Goal: Task Accomplishment & Management: Use online tool/utility

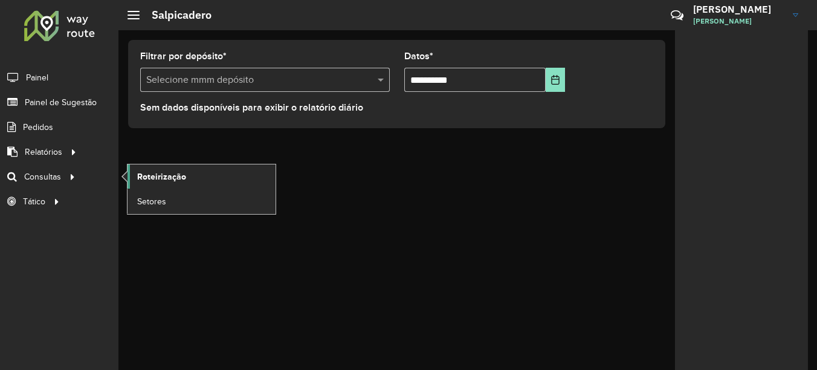
click at [151, 169] on link "Roteirização" at bounding box center [201, 176] width 148 height 24
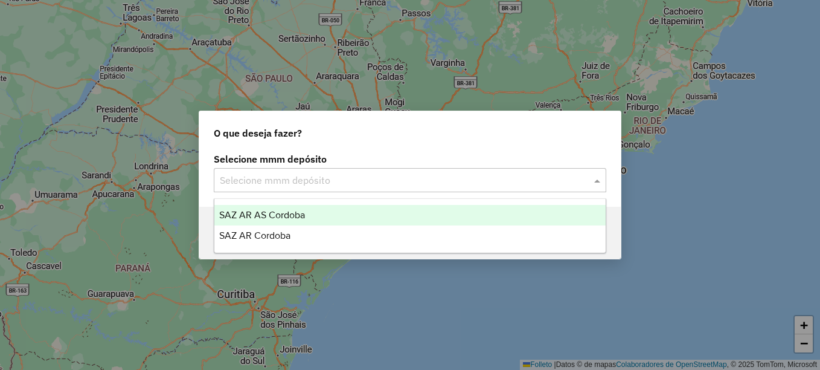
click at [410, 179] on input "text" at bounding box center [398, 180] width 356 height 14
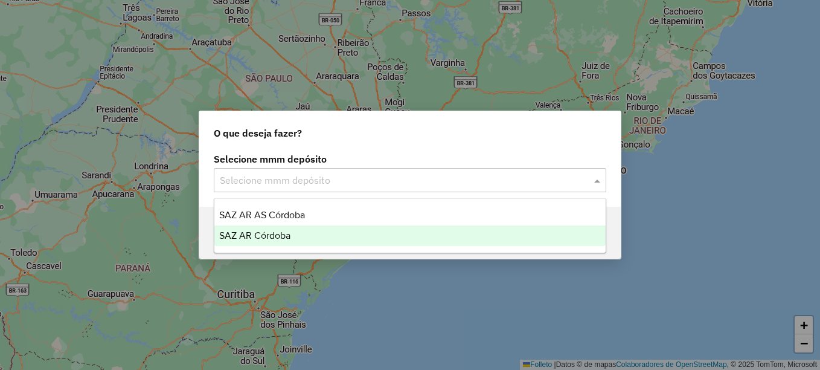
click at [266, 245] on div "SAZ AR Córdoba" at bounding box center [409, 235] width 391 height 21
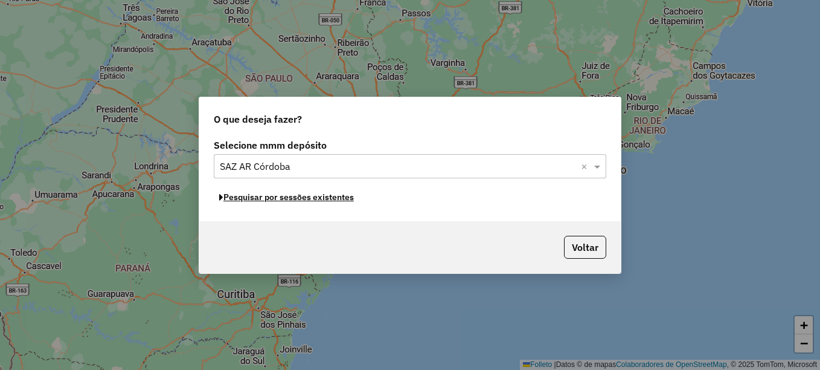
click at [326, 199] on font "Pesquisar por sessões existentes" at bounding box center [289, 197] width 130 height 11
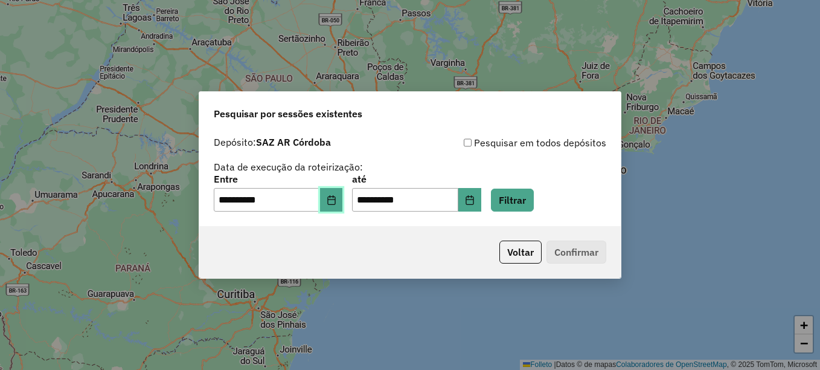
click at [337, 201] on icon "Elija la fecha" at bounding box center [332, 200] width 10 height 10
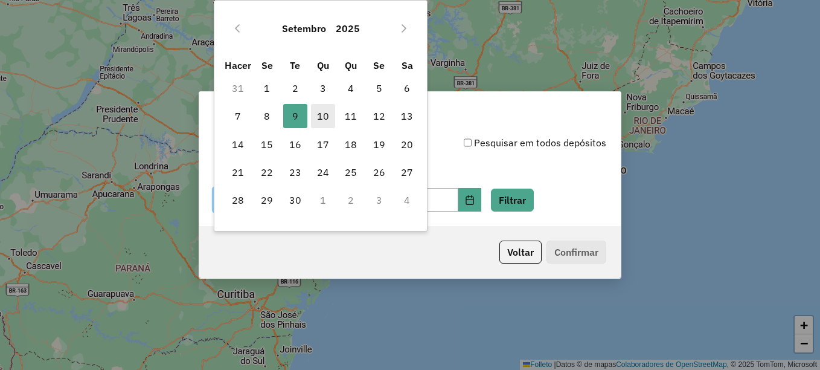
click at [327, 112] on font "10" at bounding box center [323, 116] width 12 height 14
type input "**********"
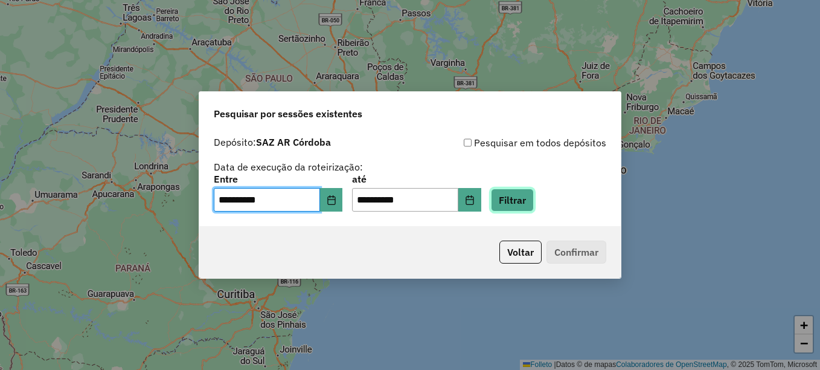
click at [530, 204] on button "Filtrar" at bounding box center [512, 199] width 43 height 23
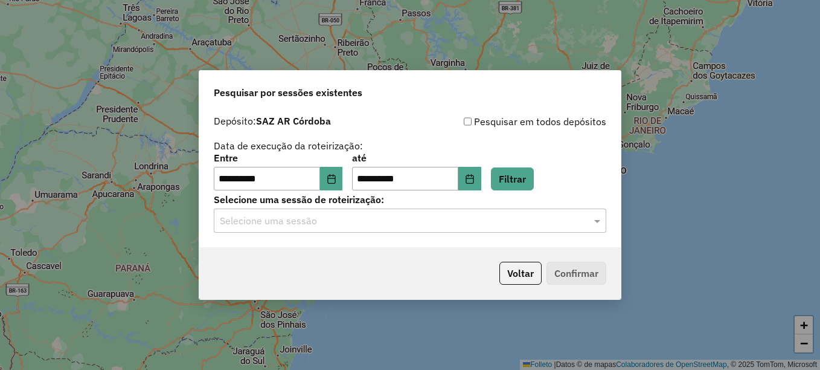
click at [487, 219] on input "text" at bounding box center [398, 221] width 356 height 14
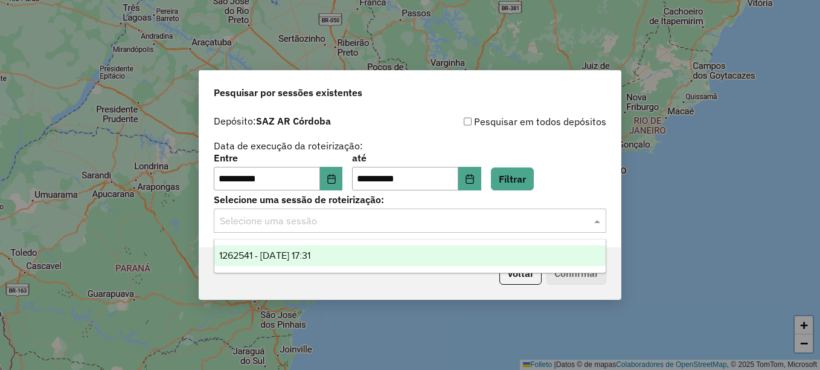
click at [309, 255] on span "1262541 - 10/09/2025 17:31" at bounding box center [264, 255] width 91 height 10
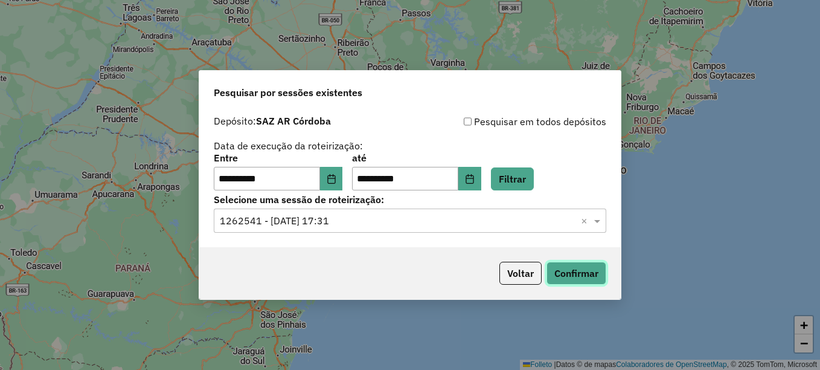
click at [577, 271] on button "Confirmar" at bounding box center [577, 273] width 60 height 23
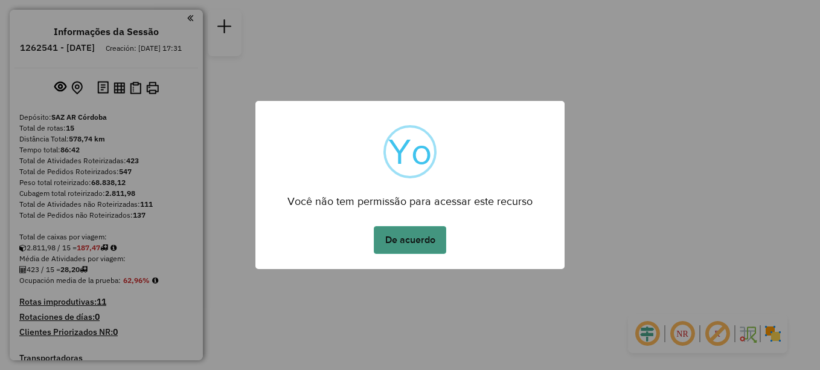
click at [412, 239] on button "De acuerdo" at bounding box center [410, 240] width 72 height 28
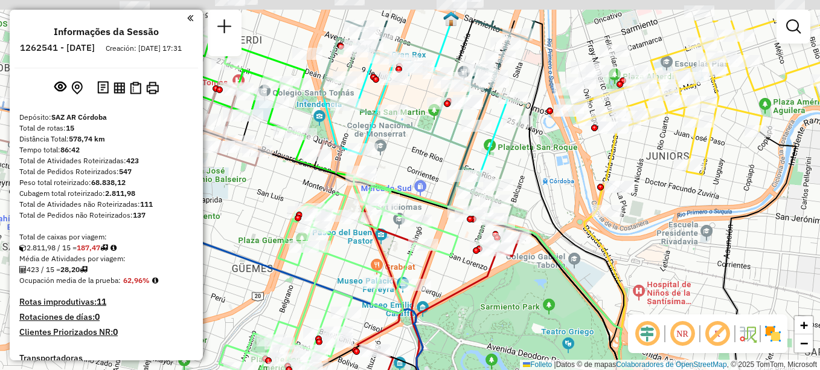
drag, startPoint x: 425, startPoint y: 146, endPoint x: 432, endPoint y: 225, distance: 80.1
click at [432, 225] on div "Janela de atendimento Grade de atendimento Capacidade Transportadoras Veículos …" at bounding box center [410, 185] width 820 height 370
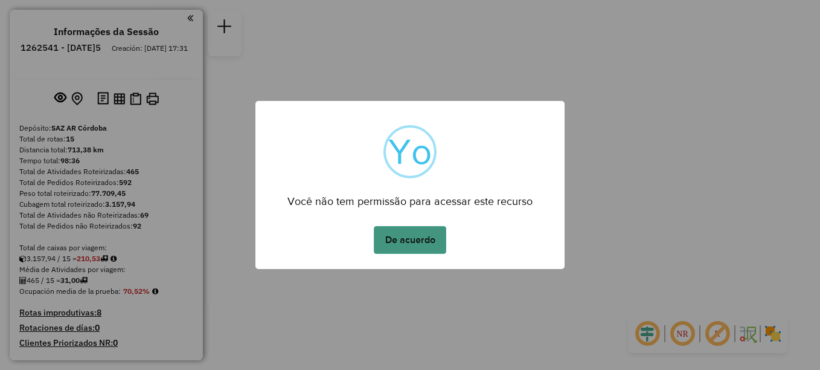
click at [415, 239] on button "De acuerdo" at bounding box center [410, 240] width 72 height 28
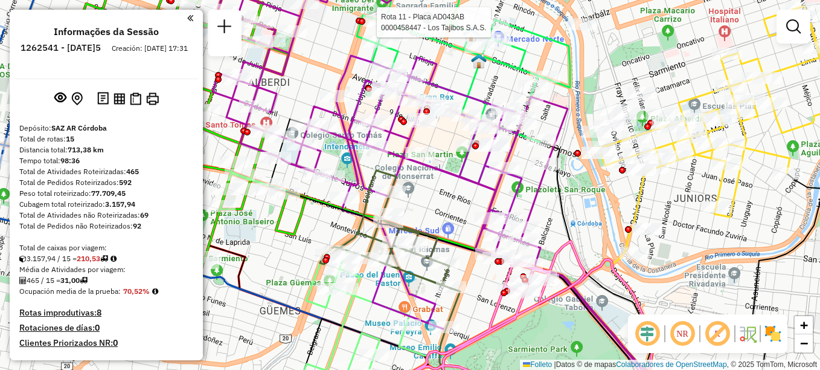
select select "**********"
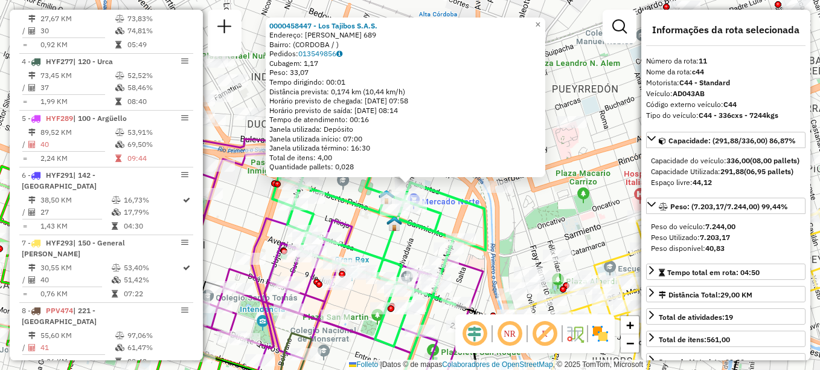
scroll to position [1052, 0]
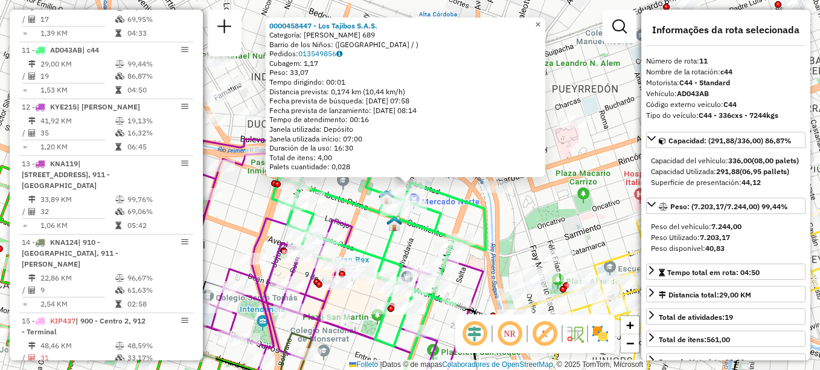
click at [541, 21] on span "×" at bounding box center [537, 24] width 5 height 10
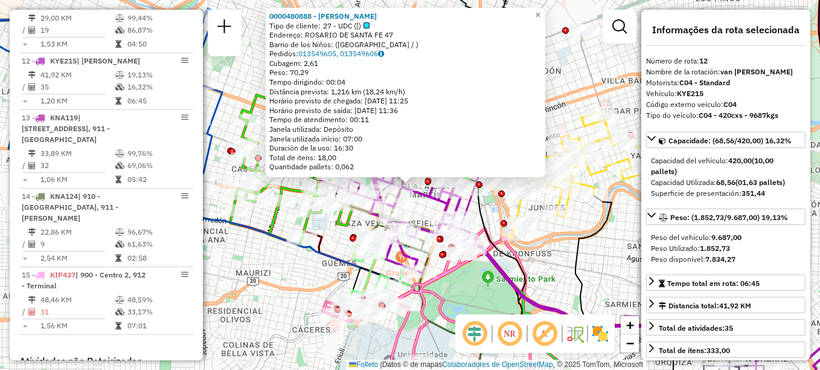
scroll to position [1109, 0]
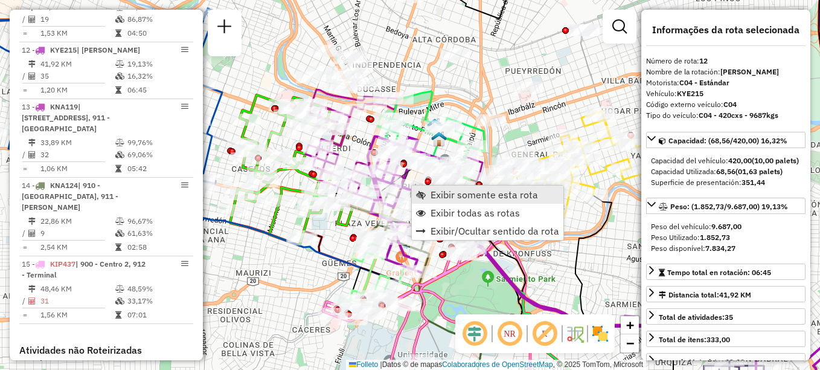
click at [432, 187] on link "Exibir somente esta rota" at bounding box center [488, 194] width 152 height 18
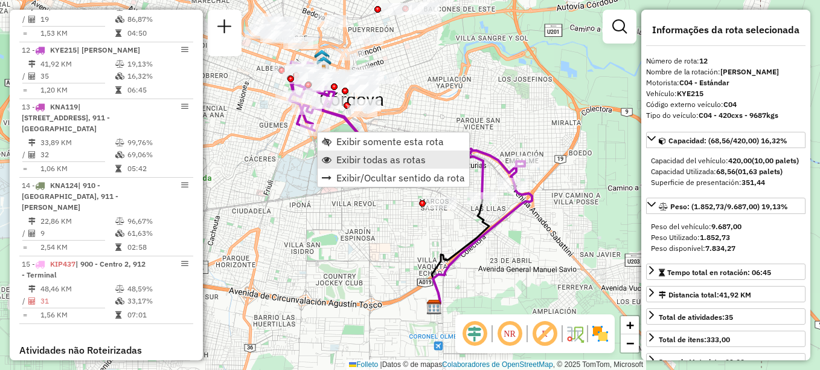
click at [356, 161] on span "Exibir todas as rotas" at bounding box center [381, 160] width 89 height 10
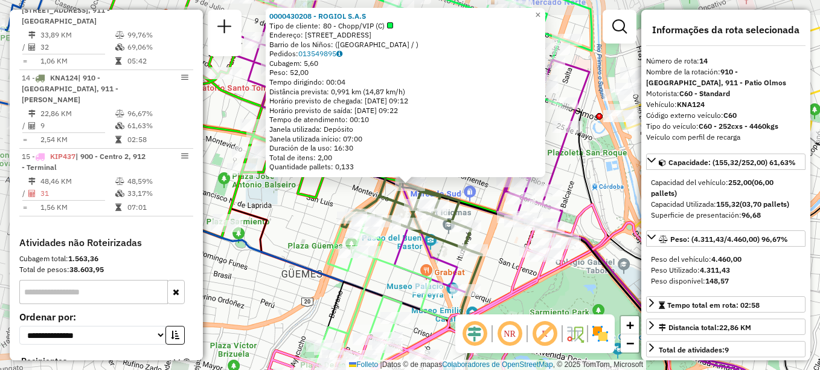
scroll to position [1245, 0]
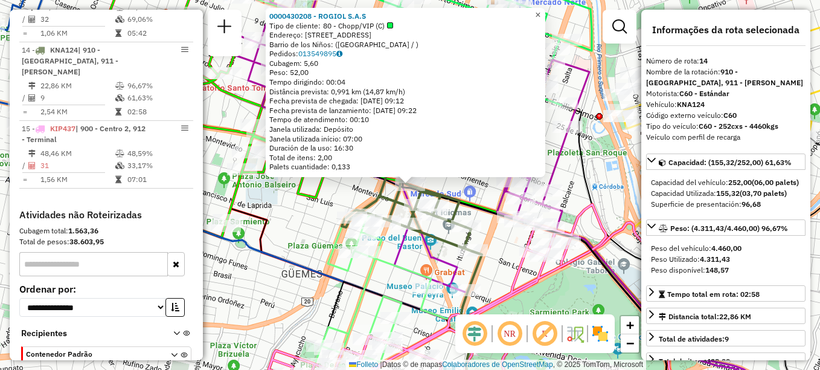
click at [541, 11] on span "×" at bounding box center [537, 15] width 5 height 10
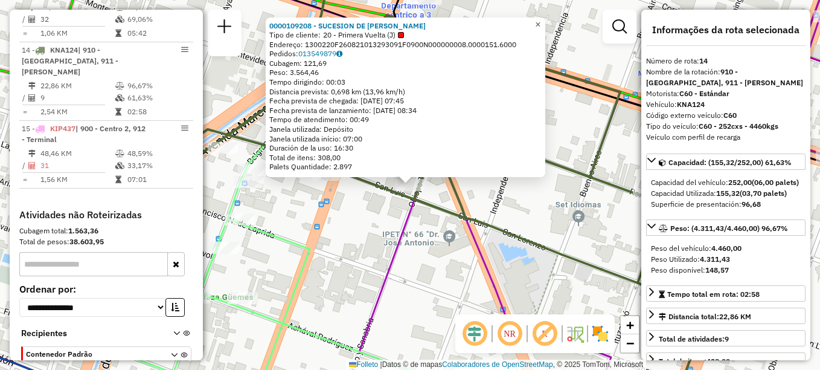
click at [541, 19] on span "×" at bounding box center [537, 24] width 5 height 10
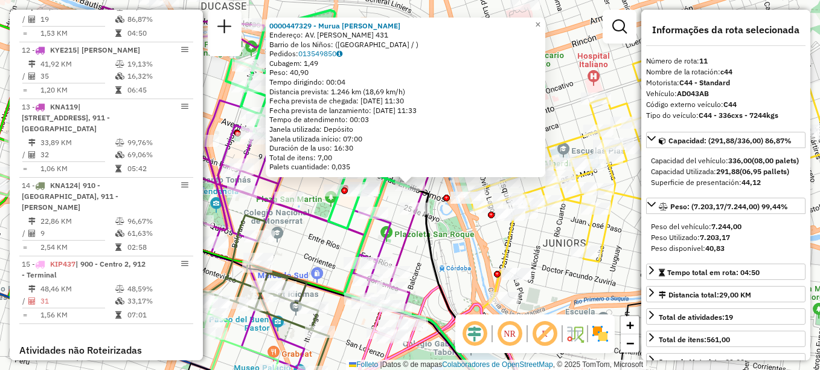
scroll to position [1052, 0]
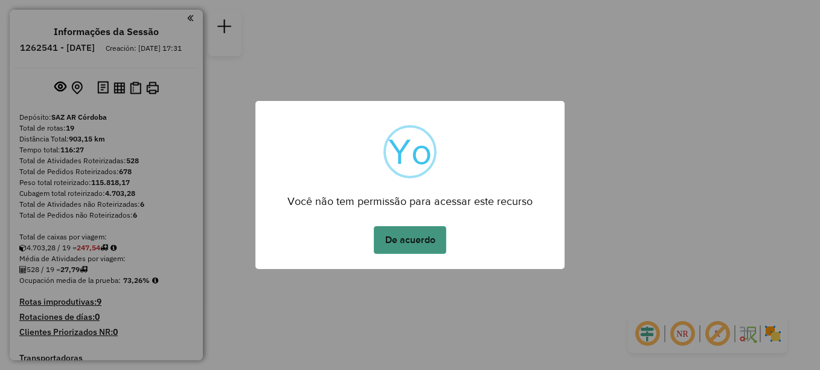
click at [420, 245] on button "De acuerdo" at bounding box center [410, 240] width 72 height 28
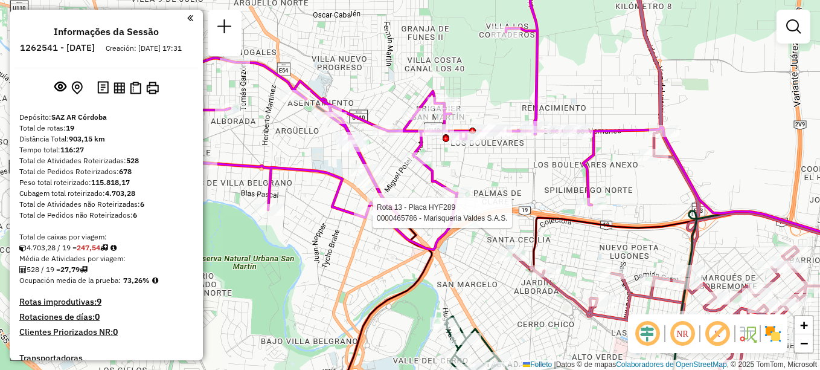
select select "**********"
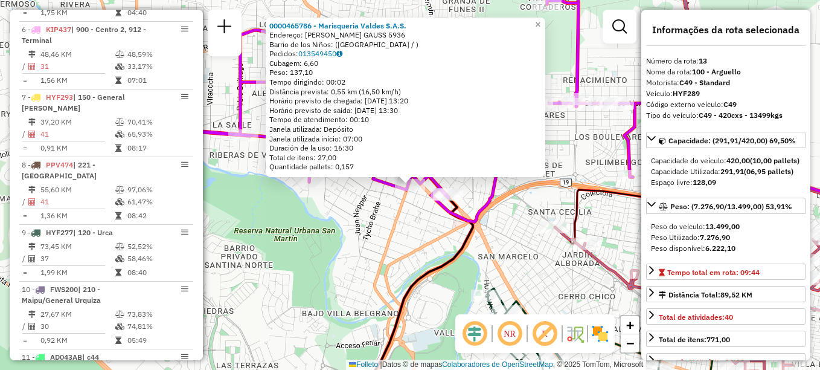
scroll to position [1199, 0]
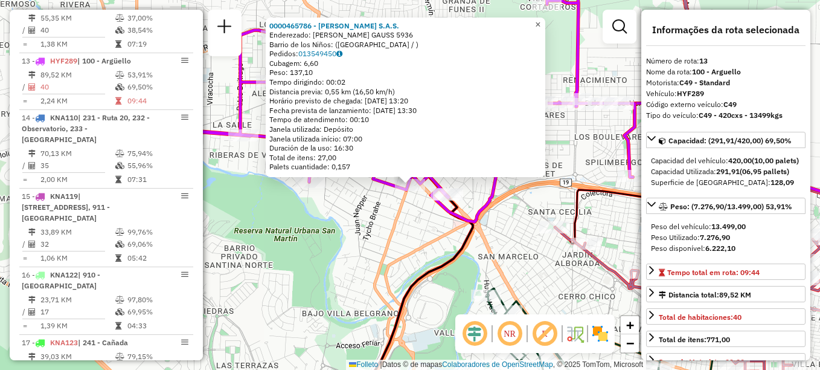
click at [546, 20] on link "×" at bounding box center [538, 25] width 14 height 14
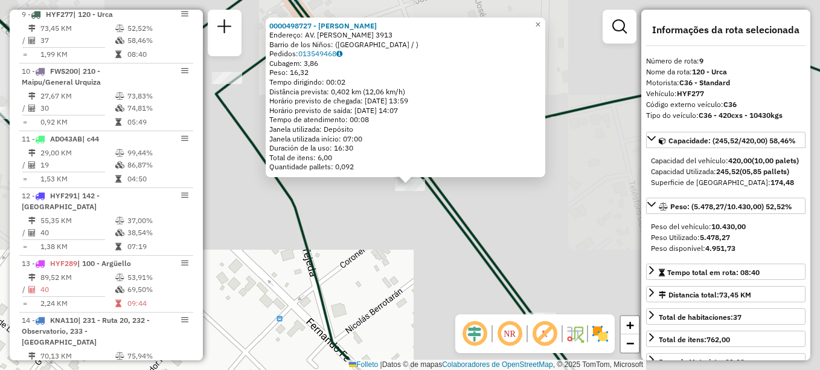
scroll to position [961, 0]
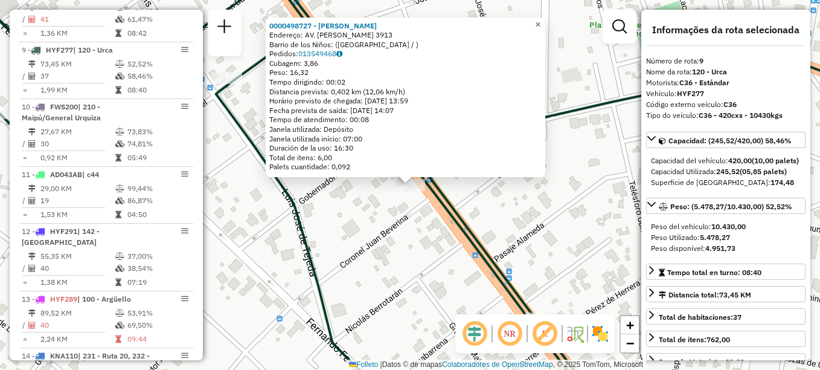
click at [546, 18] on link "×" at bounding box center [538, 25] width 14 height 14
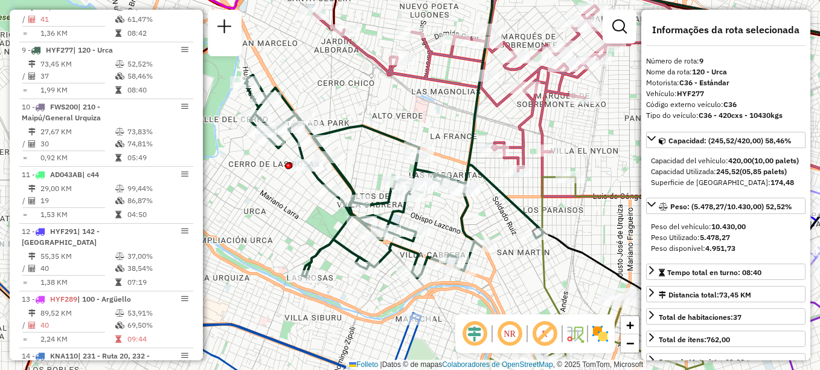
drag, startPoint x: 440, startPoint y: 148, endPoint x: 383, endPoint y: 205, distance: 81.2
click at [383, 205] on div "Rota 9 - Placa HYF277 0000411196 - Schreiner [PERSON_NAME] 9 - Placa HYF277 000…" at bounding box center [410, 185] width 820 height 370
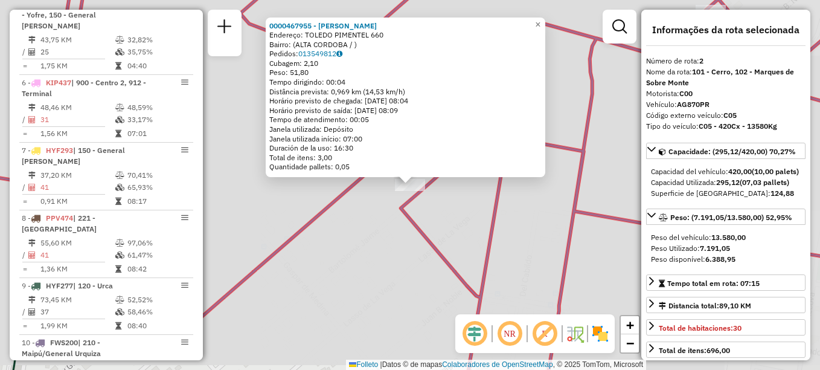
scroll to position [487, 0]
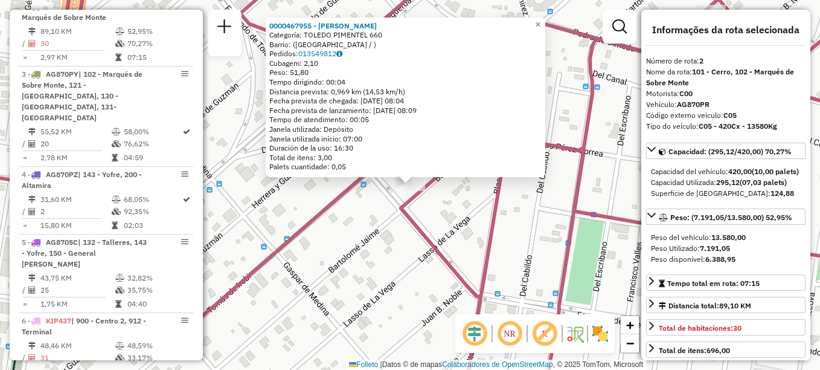
drag, startPoint x: 392, startPoint y: 288, endPoint x: 385, endPoint y: 280, distance: 11.1
click at [386, 281] on div "0000467955 - [PERSON_NAME]: TOLEDO PIMENTEL 660 Barrio: ([GEOGRAPHIC_DATA] / ) …" at bounding box center [410, 185] width 820 height 370
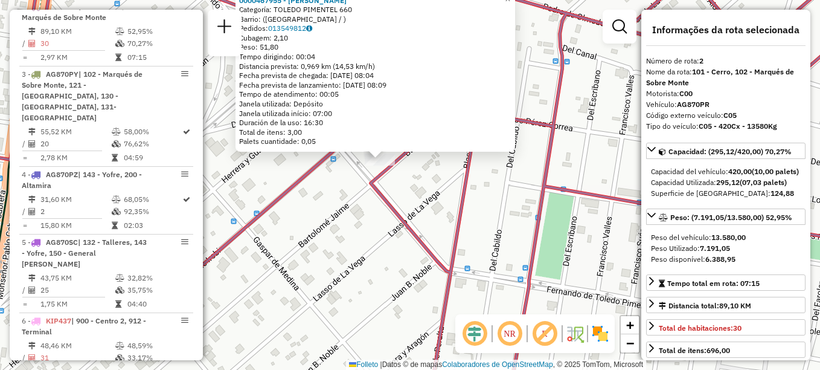
click at [376, 275] on div "0000467955 - [PERSON_NAME]: TOLEDO PIMENTEL 660 Barrio: ([GEOGRAPHIC_DATA] / ) …" at bounding box center [410, 185] width 820 height 370
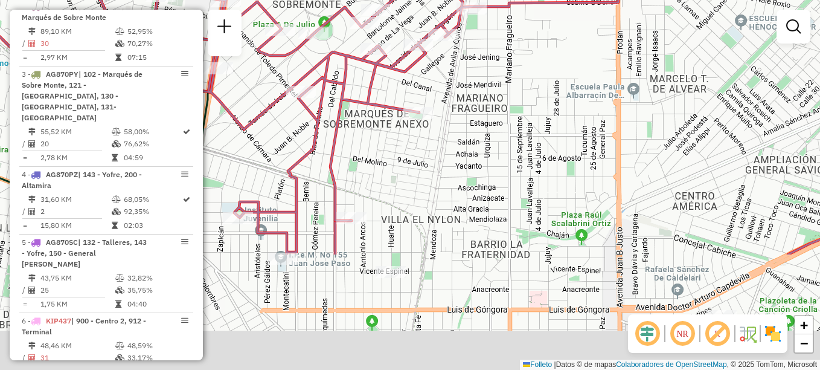
drag, startPoint x: 375, startPoint y: 202, endPoint x: 308, endPoint y: 35, distance: 180.5
click at [313, 46] on div "Janela de atendimento Grade de atendimento Capacidade Transportadoras Veículos …" at bounding box center [410, 185] width 820 height 370
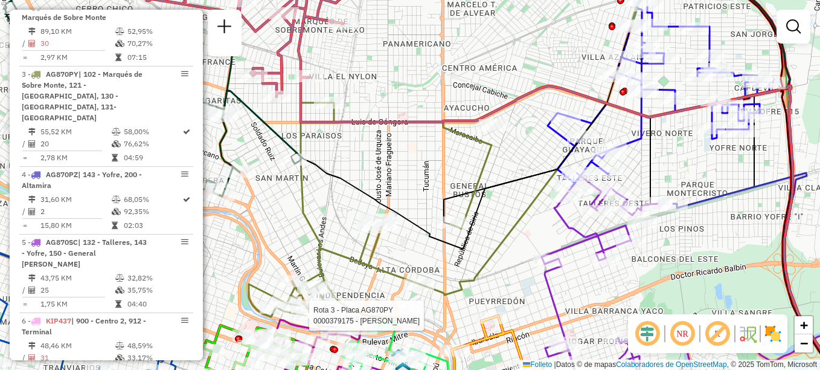
select select "**********"
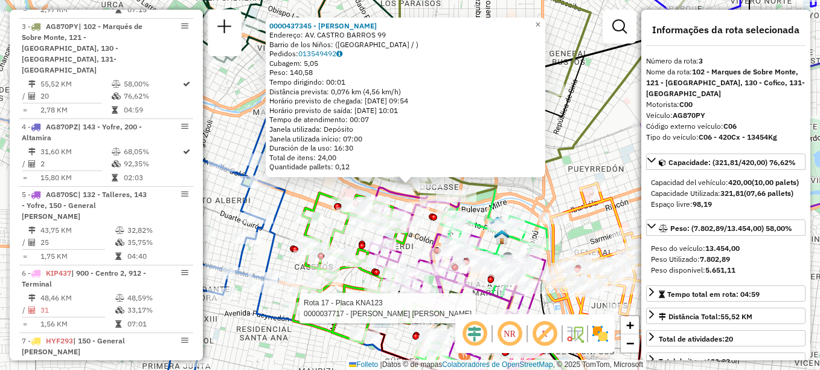
scroll to position [555, 0]
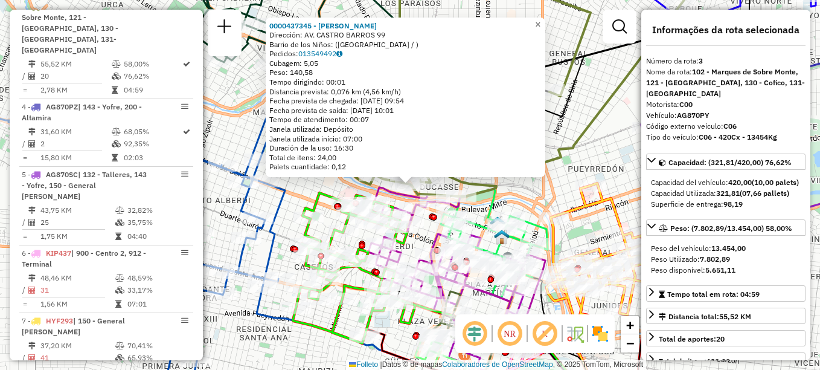
click at [541, 19] on span "×" at bounding box center [537, 24] width 5 height 10
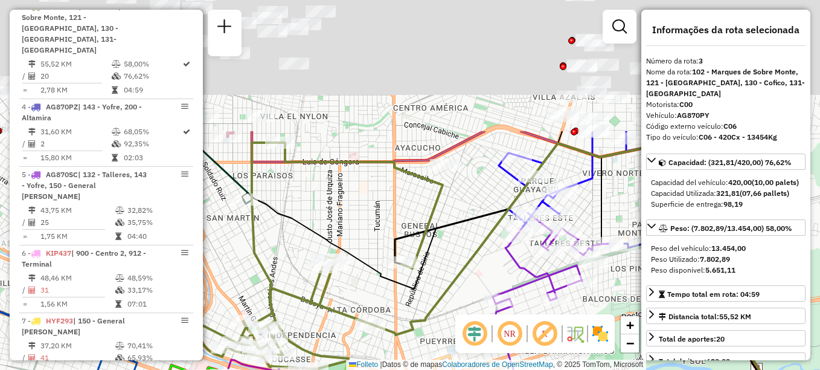
drag, startPoint x: 463, startPoint y: 266, endPoint x: 475, endPoint y: 311, distance: 46.3
click at [475, 311] on div "Janela de atendimento Grade de atendimento Capacidade Transportadoras Veículos …" at bounding box center [410, 185] width 820 height 370
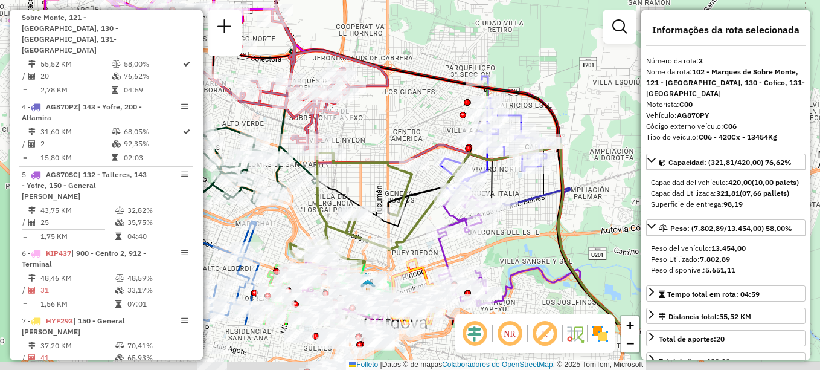
drag, startPoint x: 476, startPoint y: 195, endPoint x: 416, endPoint y: 105, distance: 108.4
click at [416, 106] on div "Janela de atendimento Grade de atendimento Capacidade Transportadoras Veículos …" at bounding box center [410, 185] width 820 height 370
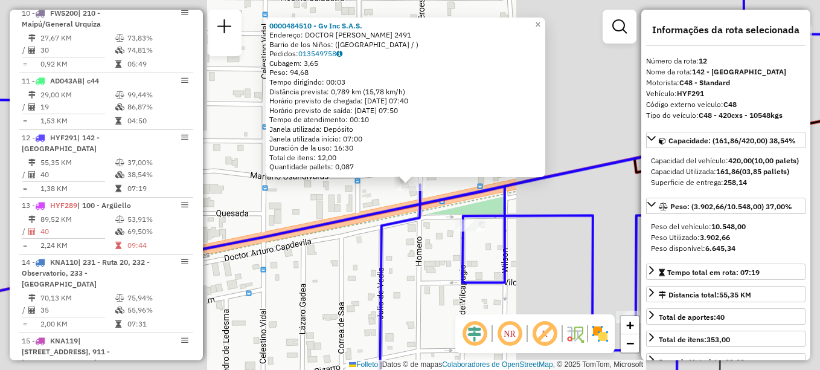
scroll to position [1142, 0]
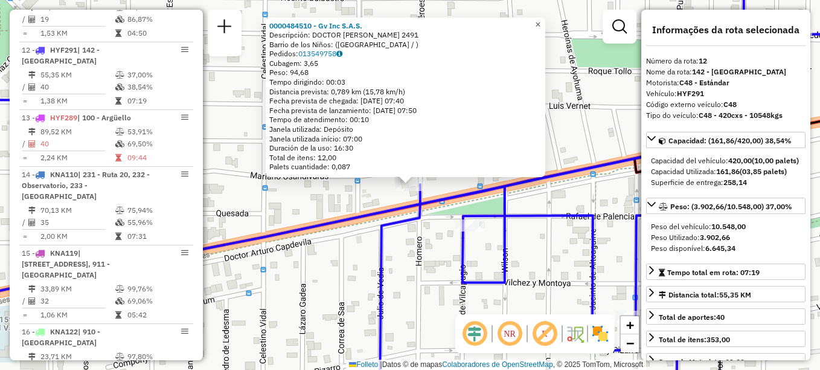
click at [546, 22] on link "×" at bounding box center [538, 25] width 14 height 14
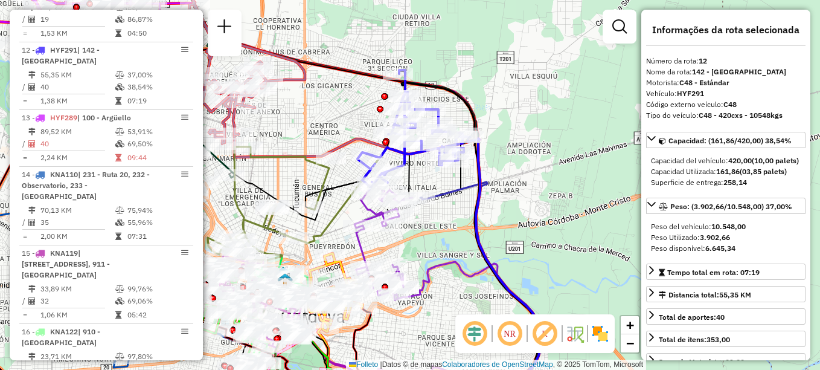
drag, startPoint x: 395, startPoint y: 204, endPoint x: 442, endPoint y: 178, distance: 54.6
click at [442, 178] on div "Janela de atendimento Grade de atendimento Capacidade Transportadoras Veículos …" at bounding box center [410, 185] width 820 height 370
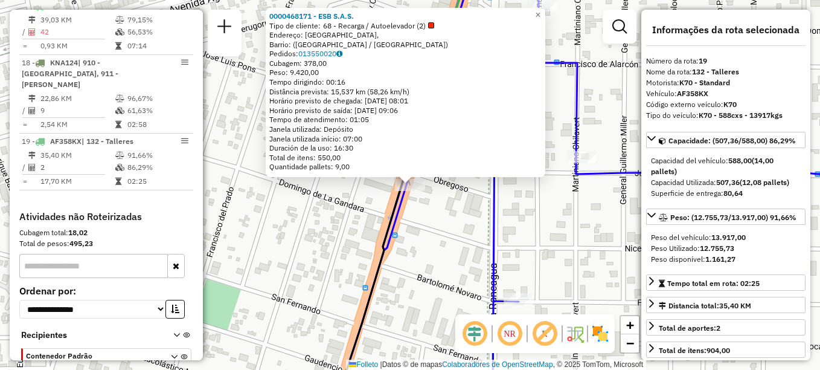
scroll to position [1576, 0]
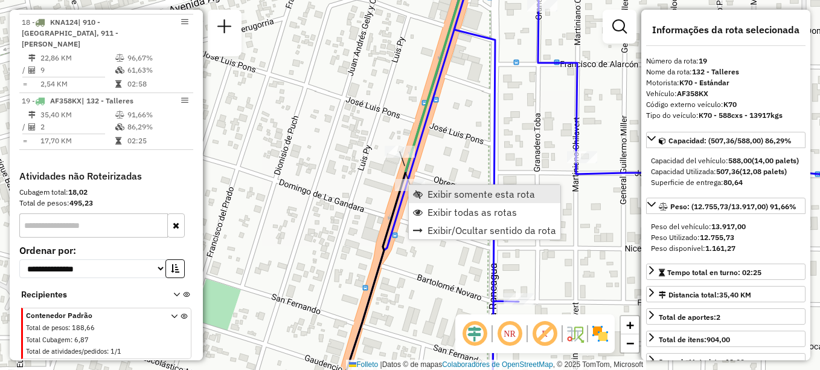
click at [436, 195] on span "Exibir somente esta rota" at bounding box center [482, 194] width 108 height 10
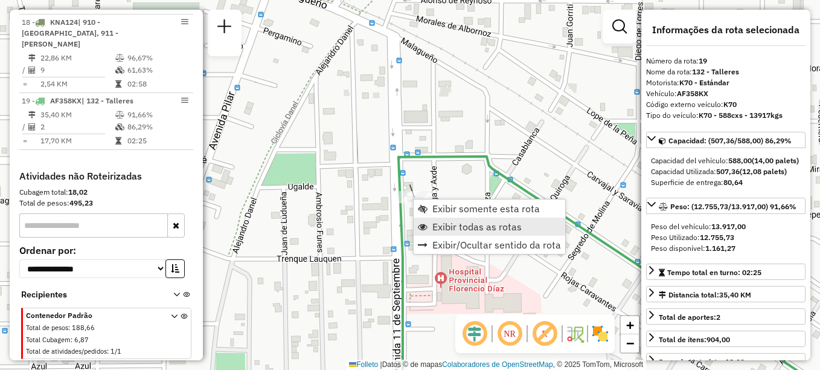
click at [459, 227] on span "Exibir todas as rotas" at bounding box center [477, 227] width 89 height 10
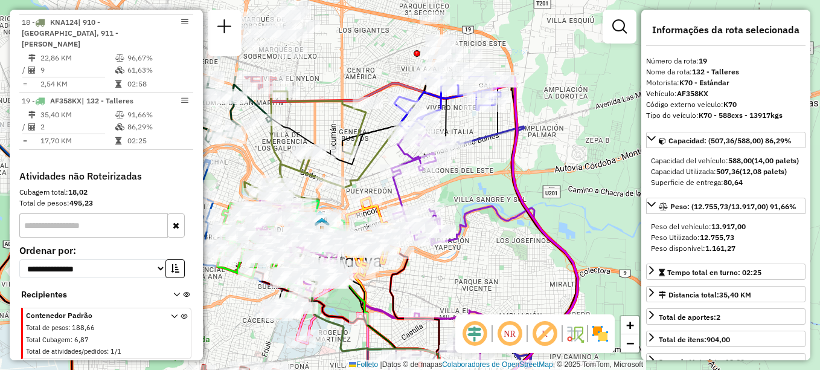
drag, startPoint x: 464, startPoint y: 274, endPoint x: 472, endPoint y: 309, distance: 35.9
click at [472, 309] on div "Janela de atendimento Grade de atendimento Capacidade Transportadoras Veículos …" at bounding box center [410, 185] width 820 height 370
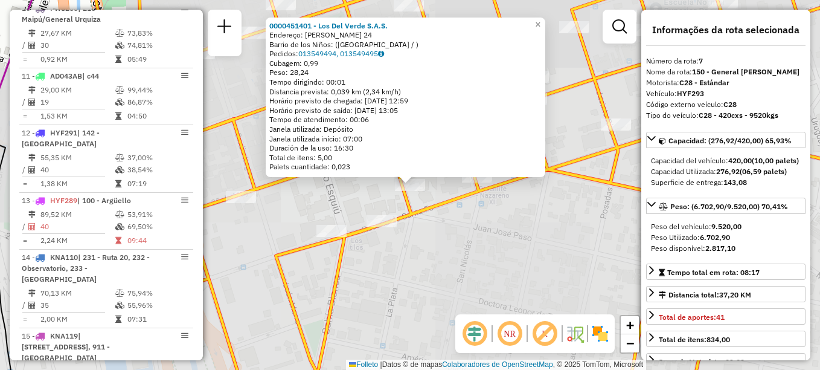
scroll to position [836, 0]
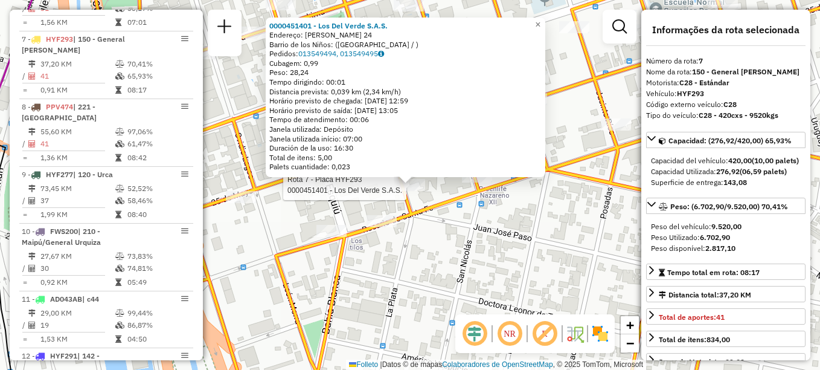
click at [430, 245] on div "Rota 7 - Placa HYF293 0000451401 - Los Del Verde S.A.S. Rota 7 - Placa HYF293 0…" at bounding box center [410, 185] width 820 height 370
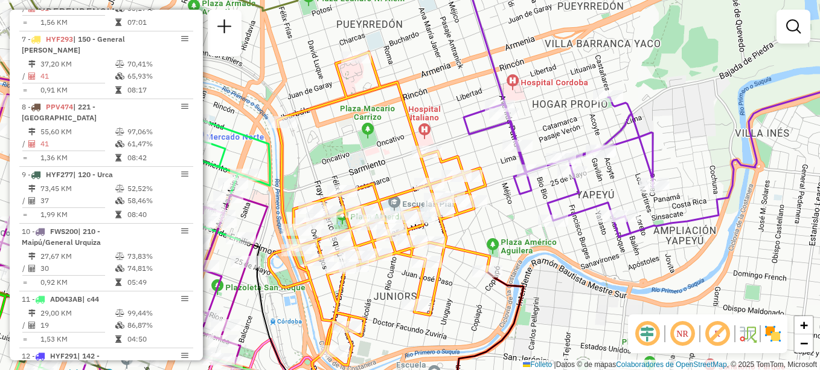
drag, startPoint x: 468, startPoint y: 242, endPoint x: 384, endPoint y: 295, distance: 98.9
click at [384, 295] on div "Janela de atendimento Grade de atendimento Capacidade Transportadoras Veículos …" at bounding box center [410, 185] width 820 height 370
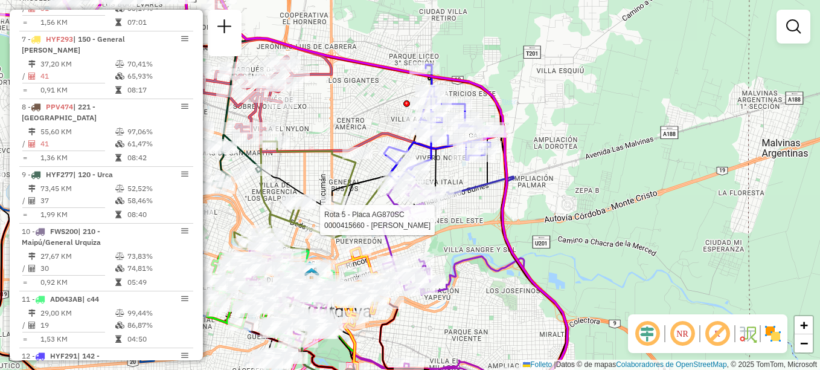
select select "**********"
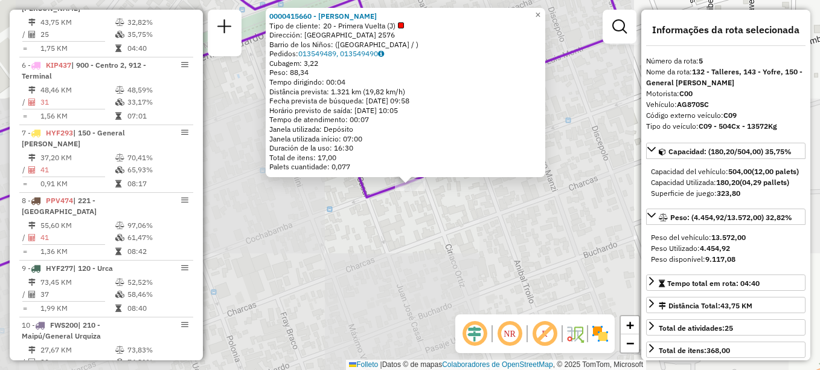
scroll to position [701, 0]
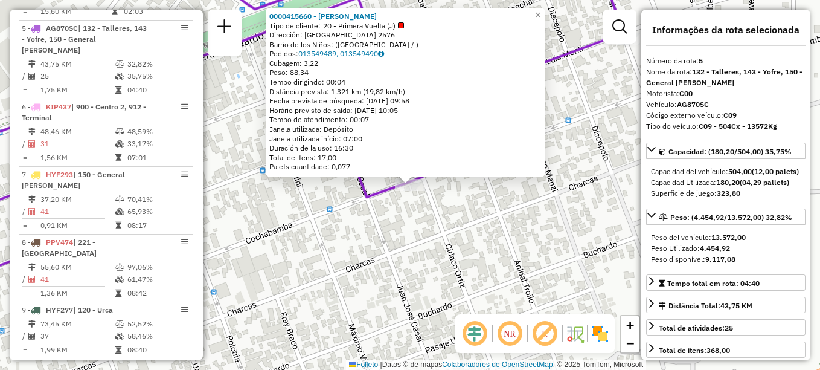
click at [468, 267] on div "Rota 5 - Placa AG870SC 0000415660 - Dai Jie 0000415660 - [PERSON_NAME] Tipo de …" at bounding box center [410, 185] width 820 height 370
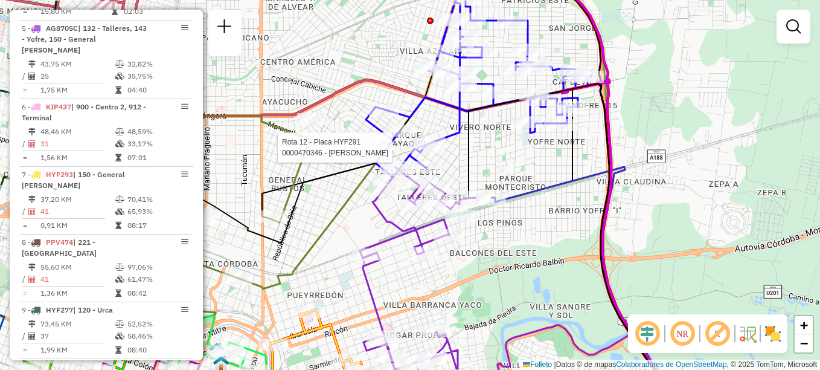
select select "**********"
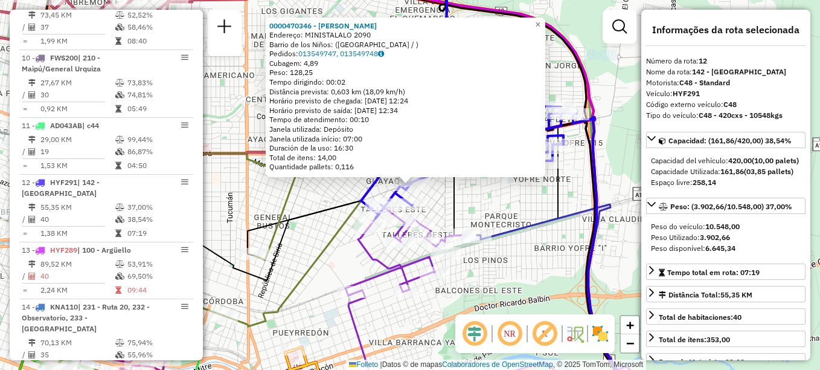
scroll to position [1142, 0]
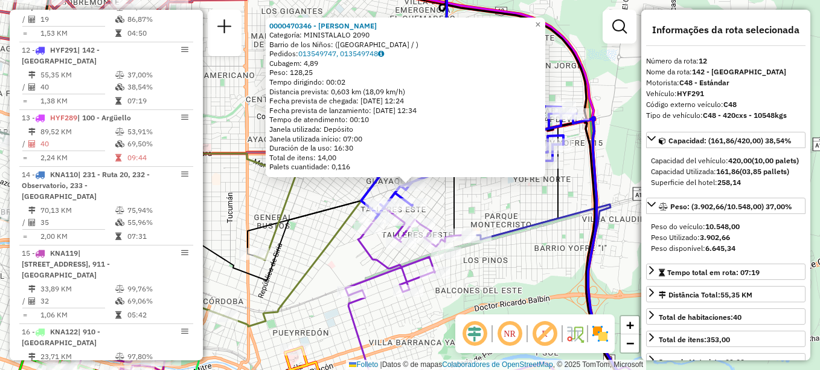
click at [459, 297] on div "Rota 12 - Placa HYF291 0000470346 - [PERSON_NAME] 0000470346 - [PERSON_NAME]: M…" at bounding box center [410, 185] width 820 height 370
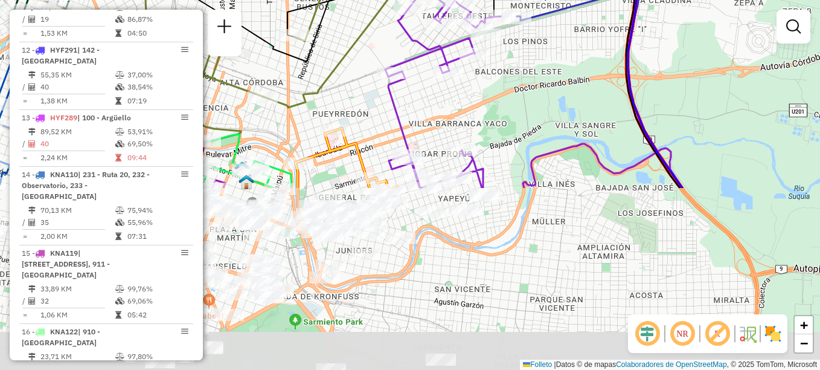
drag, startPoint x: 465, startPoint y: 306, endPoint x: 506, endPoint y: 1, distance: 308.4
click at [506, 1] on div "Janela de atendimento Grade de atendimento Capacidade Transportadoras Veículos …" at bounding box center [410, 185] width 820 height 370
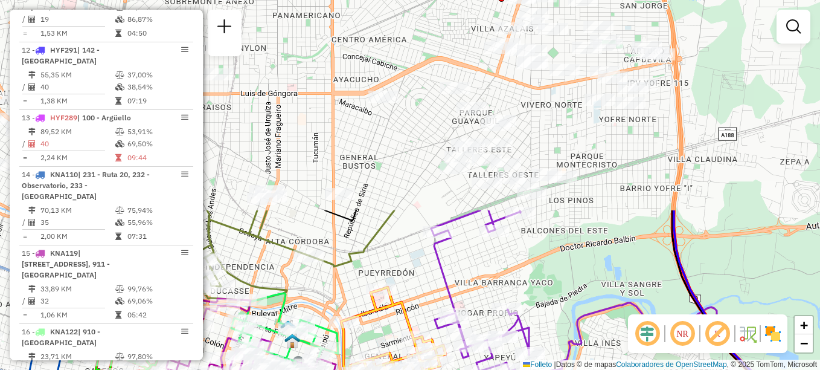
drag, startPoint x: 555, startPoint y: 326, endPoint x: 589, endPoint y: 401, distance: 82.5
click at [589, 369] on html "Aguarde... Pop-up bloqueado! Seu navegador bloqueou automáticamente a abertura …" at bounding box center [410, 185] width 820 height 370
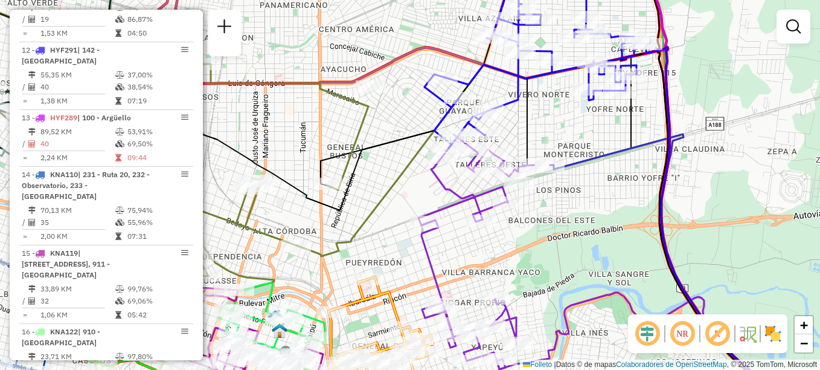
drag, startPoint x: 549, startPoint y: 208, endPoint x: 531, endPoint y: 196, distance: 21.3
click at [531, 196] on div "Janela de atendimento Grade de atendimento Capacidade Transportadoras Veículos …" at bounding box center [410, 185] width 820 height 370
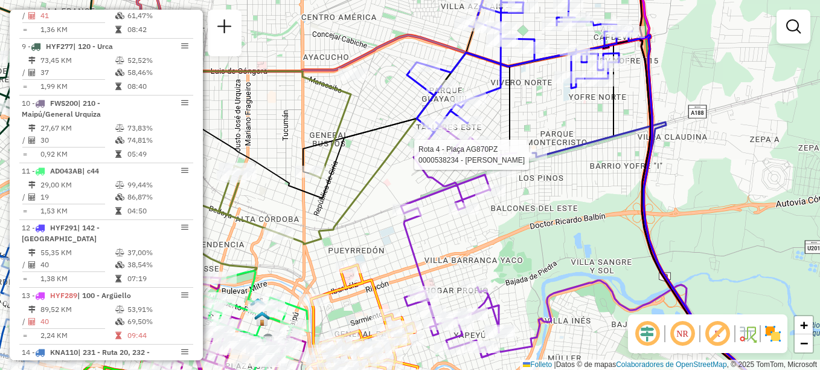
select select "**********"
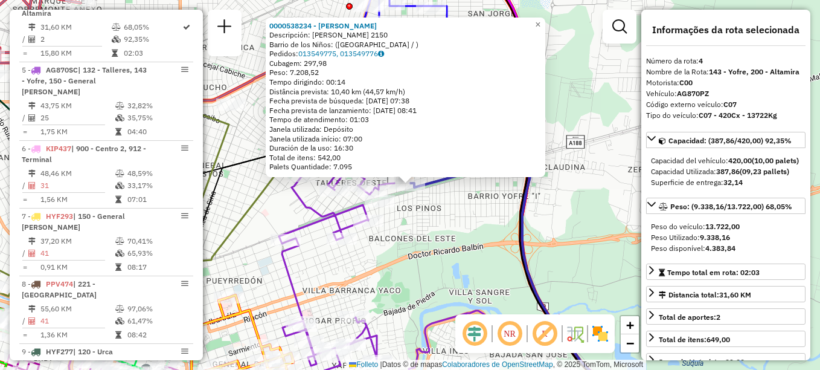
scroll to position [633, 0]
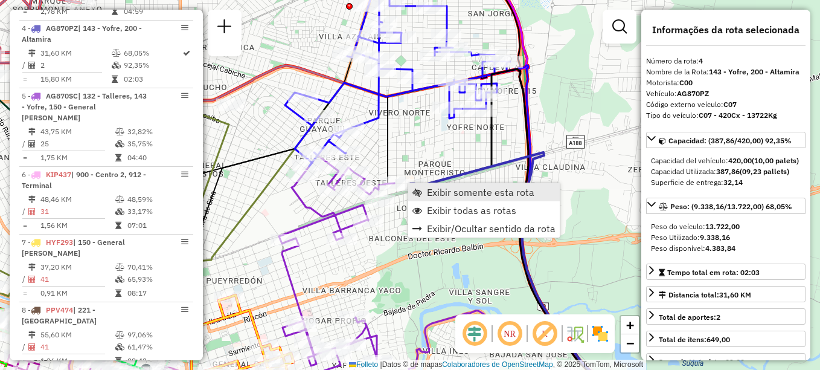
click at [441, 192] on span "Exibir somente esta rota" at bounding box center [481, 192] width 108 height 10
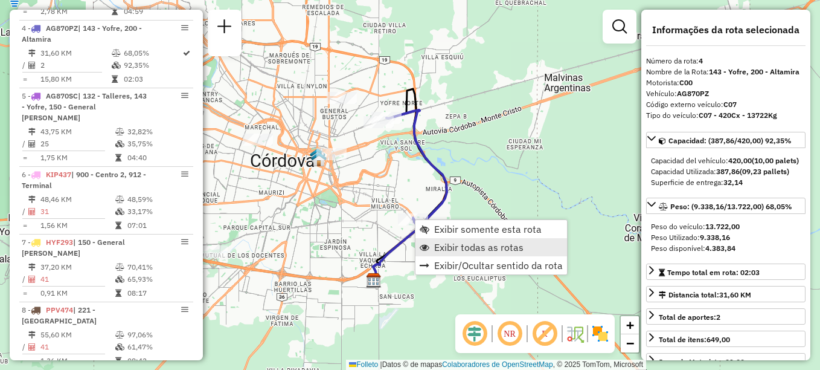
click at [452, 244] on span "Exibir todas as rotas" at bounding box center [478, 247] width 89 height 10
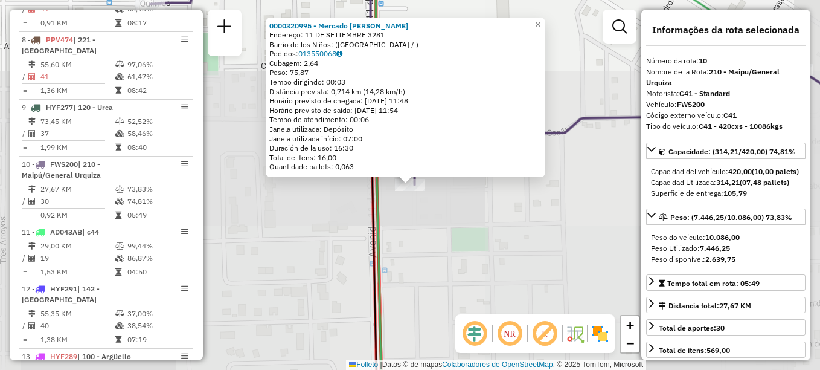
scroll to position [1017, 0]
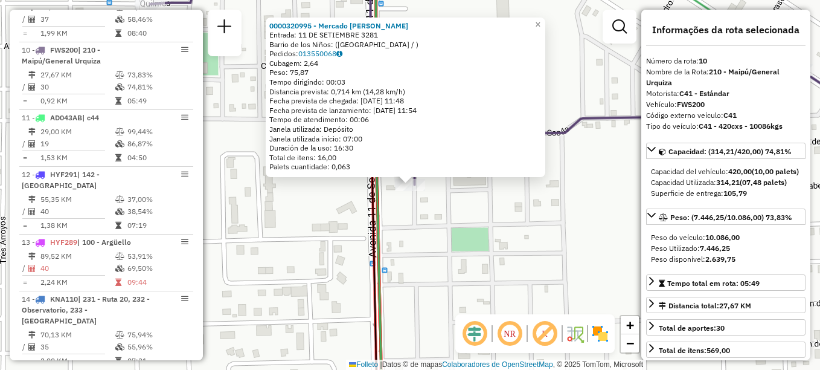
click at [419, 262] on div "Rota 10 - Placa FWS200 0000320995 - Mercado Raul 0000320995 - Mercado Raul Entr…" at bounding box center [410, 185] width 820 height 370
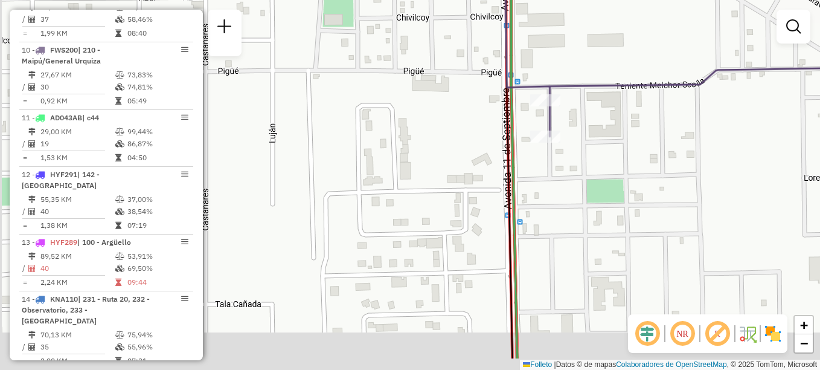
drag, startPoint x: 396, startPoint y: 281, endPoint x: 624, endPoint y: 187, distance: 246.5
click at [624, 187] on div "Janela de atendimento Grade de atendimento Capacidade Transportadoras Veículos …" at bounding box center [410, 185] width 820 height 370
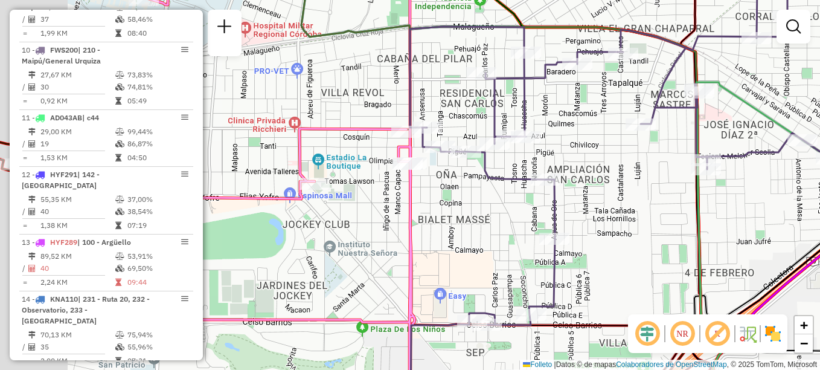
drag, startPoint x: 630, startPoint y: 234, endPoint x: 791, endPoint y: 230, distance: 160.8
click at [791, 230] on div "Janela de atendimento Grade de atendimento Capacidade Transportadoras Veículos …" at bounding box center [410, 185] width 820 height 370
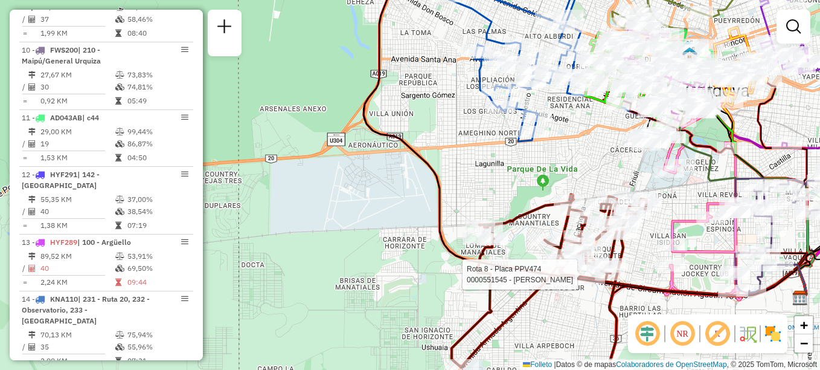
select select "**********"
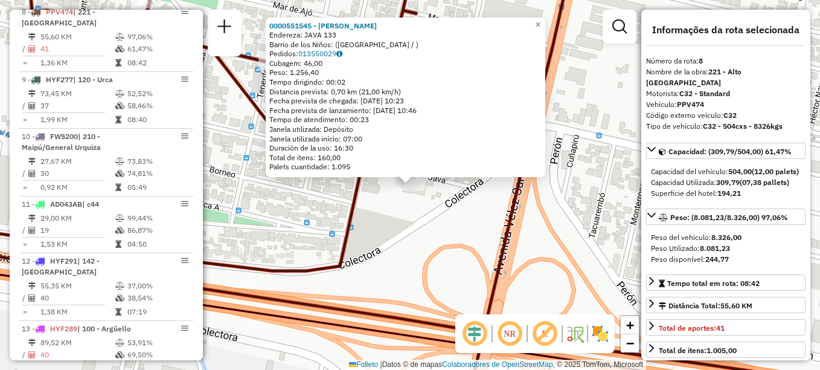
scroll to position [893, 0]
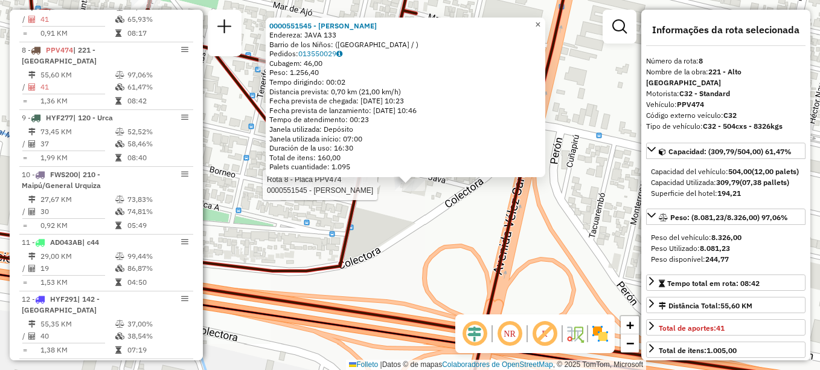
click at [541, 23] on span "×" at bounding box center [537, 24] width 5 height 10
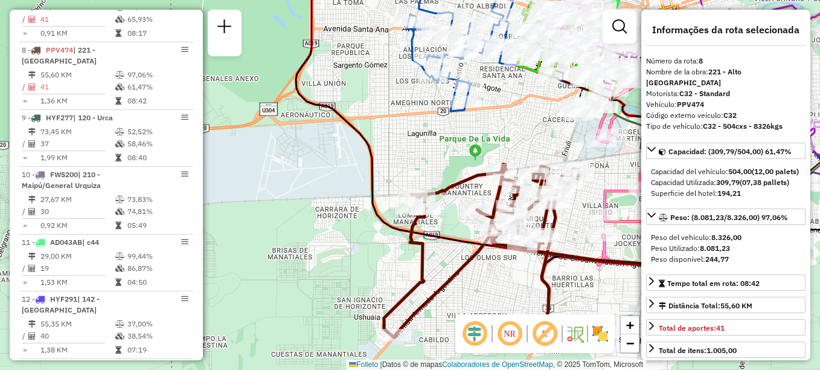
drag, startPoint x: 337, startPoint y: 228, endPoint x: 460, endPoint y: 401, distance: 211.9
click at [460, 369] on html "Aguarde... Pop-up bloqueado! Seu navegador bloqueou automáticamente a abertura …" at bounding box center [410, 185] width 820 height 370
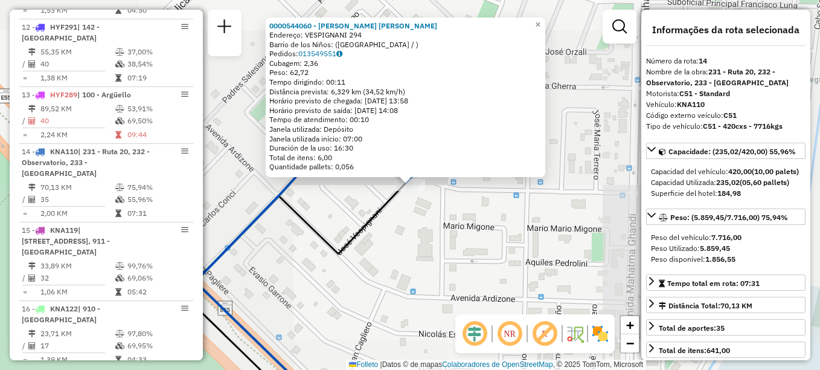
scroll to position [1255, 0]
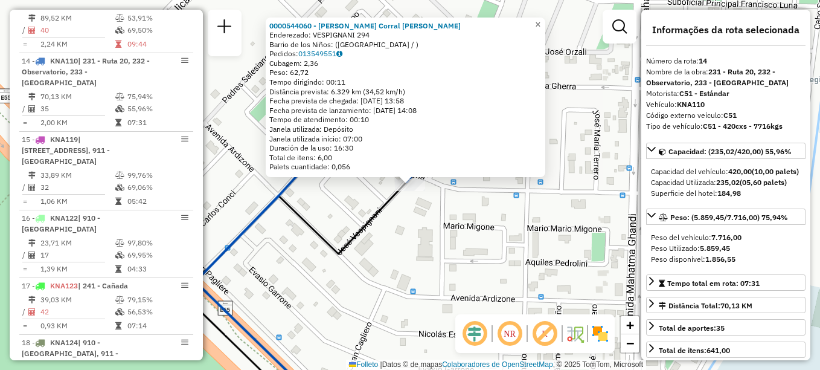
drag, startPoint x: 544, startPoint y: 25, endPoint x: 475, endPoint y: 46, distance: 71.9
click at [541, 25] on span "×" at bounding box center [537, 24] width 5 height 10
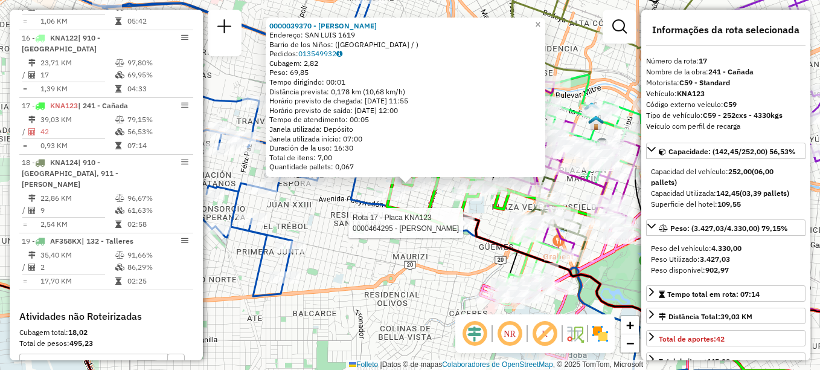
scroll to position [1480, 0]
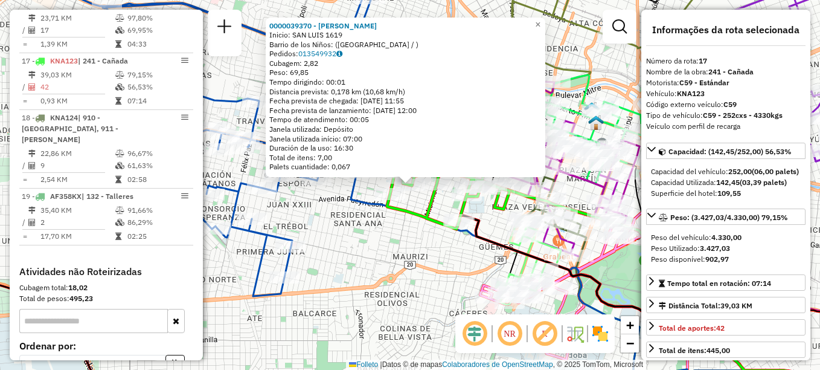
click at [525, 256] on icon at bounding box center [645, 310] width 371 height 192
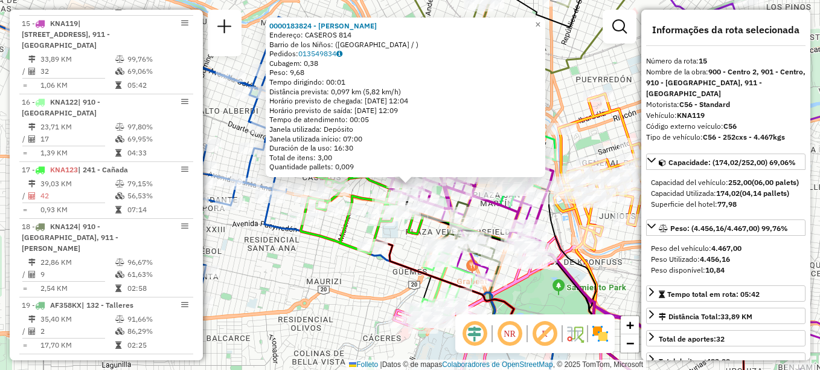
scroll to position [1334, 0]
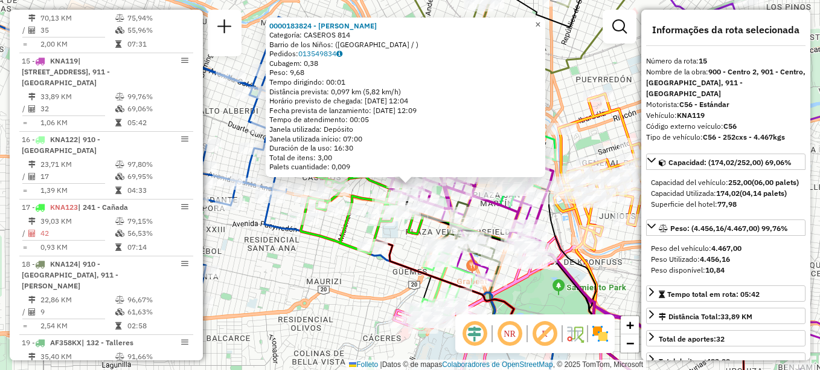
click at [543, 18] on link "×" at bounding box center [538, 25] width 14 height 14
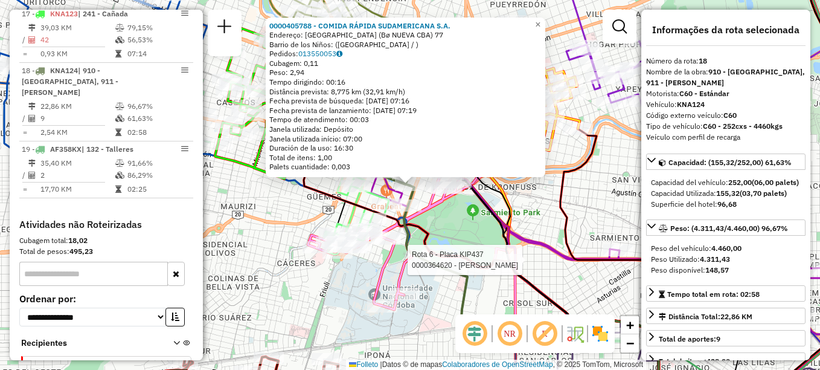
scroll to position [1537, 0]
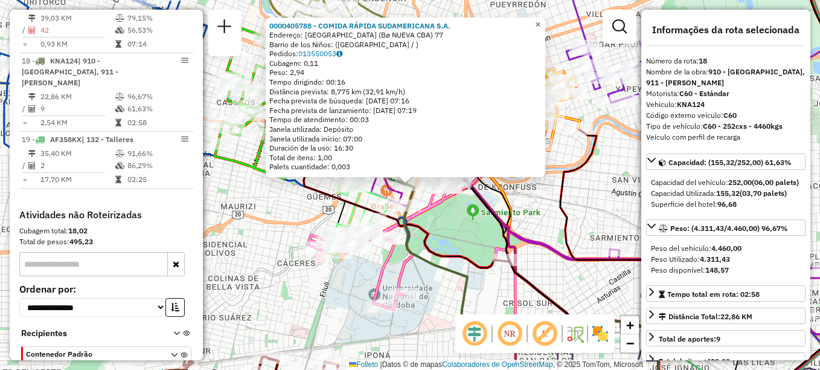
click at [541, 21] on span "×" at bounding box center [537, 24] width 5 height 10
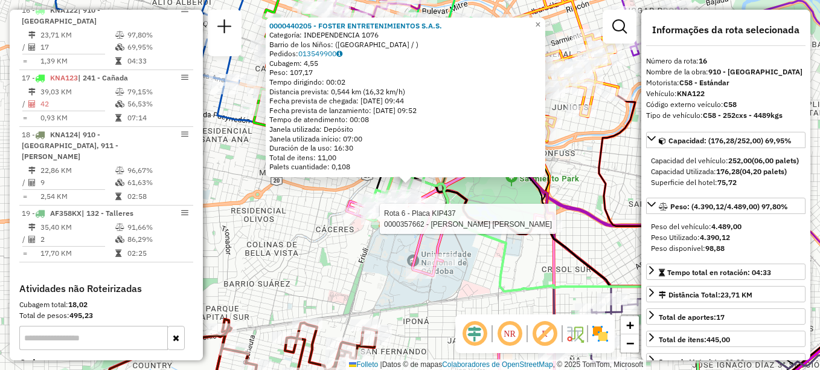
scroll to position [1413, 0]
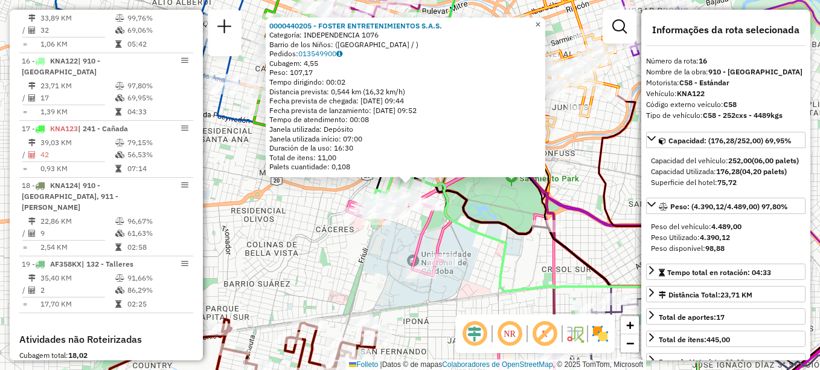
click at [541, 19] on span "×" at bounding box center [537, 24] width 5 height 10
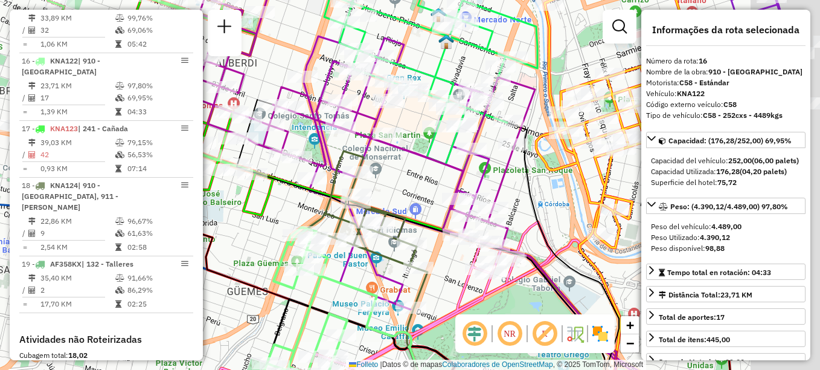
drag, startPoint x: 580, startPoint y: 169, endPoint x: 462, endPoint y: 174, distance: 117.9
click at [462, 174] on icon at bounding box center [357, 109] width 355 height 282
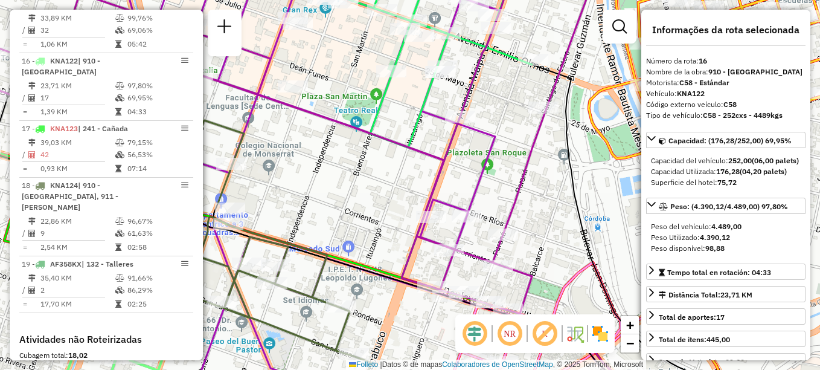
drag, startPoint x: 421, startPoint y: 169, endPoint x: 473, endPoint y: 51, distance: 129.3
click at [473, 51] on div "Janela de atendimento Grade de atendimento Capacidade Transportadoras Veículos …" at bounding box center [410, 185] width 820 height 370
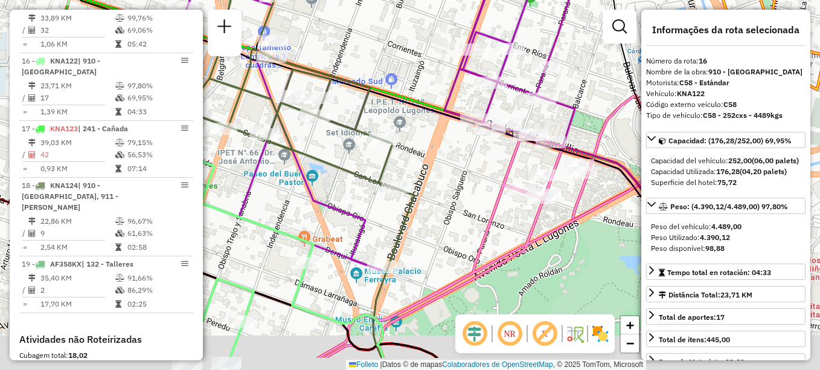
drag, startPoint x: 402, startPoint y: 254, endPoint x: 388, endPoint y: 185, distance: 70.1
click at [388, 185] on div "Janela de atendimento Grade de atendimento Capacidade Transportadoras Veículos …" at bounding box center [410, 185] width 820 height 370
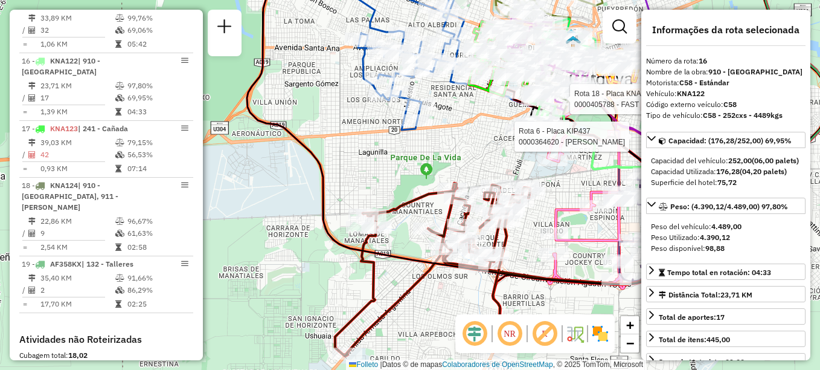
click at [465, 153] on div "Rota 18 - Placa KNA124 0000405788 - FAST FOOD SUDAMERICANA S.A. Rota 6 - Placa …" at bounding box center [410, 185] width 820 height 370
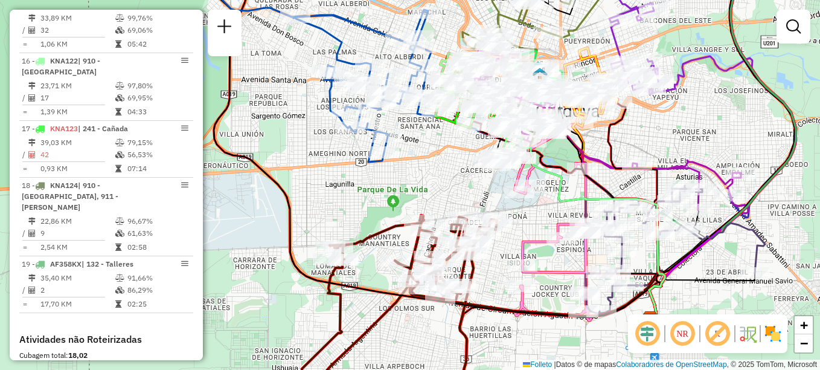
drag, startPoint x: 466, startPoint y: 152, endPoint x: 385, endPoint y: 210, distance: 100.1
click at [385, 210] on div "Janela de atendimento Grade de atendimento Capacidade Transportadoras Veículos …" at bounding box center [410, 185] width 820 height 370
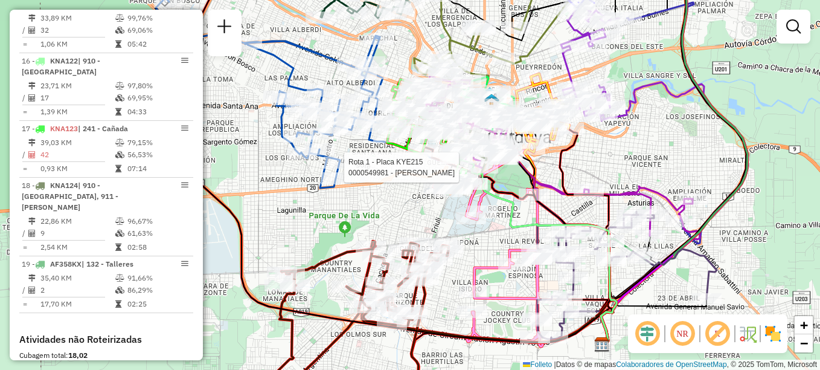
select select "**********"
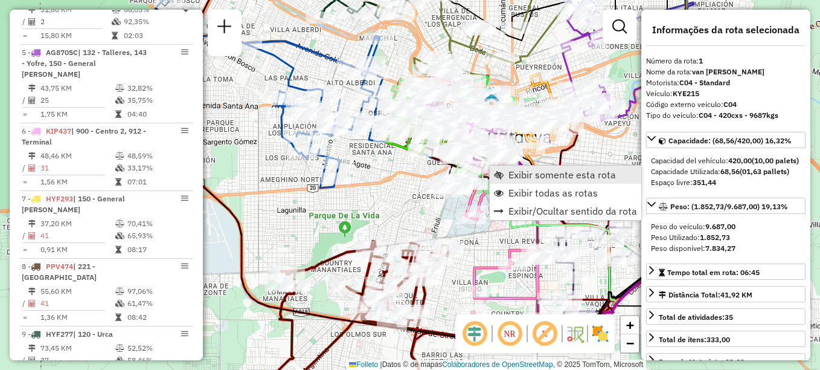
scroll to position [430, 0]
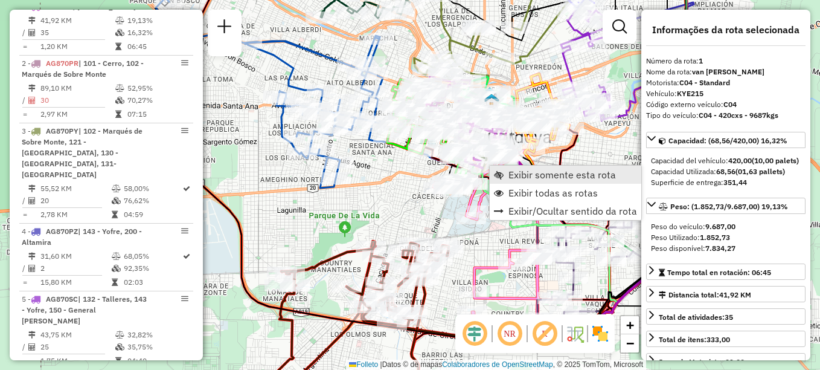
click at [513, 172] on span "Exibir somente esta rota" at bounding box center [563, 175] width 108 height 10
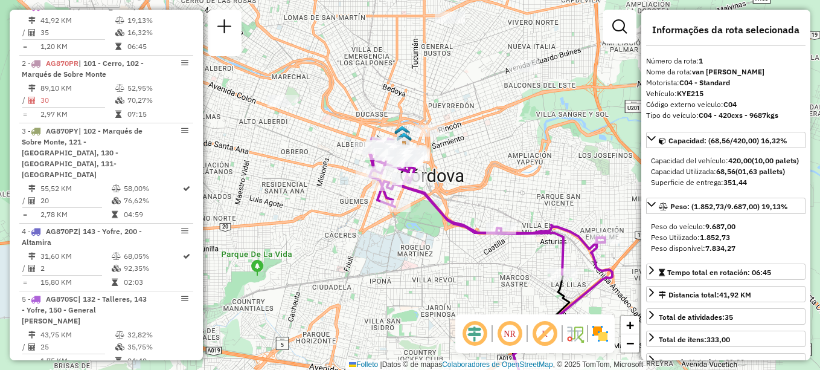
drag, startPoint x: 329, startPoint y: 298, endPoint x: 368, endPoint y: 319, distance: 44.3
click at [368, 319] on div "Janela de atendimento Grade de atendimento Capacidade Transportadoras Veículos …" at bounding box center [410, 185] width 820 height 370
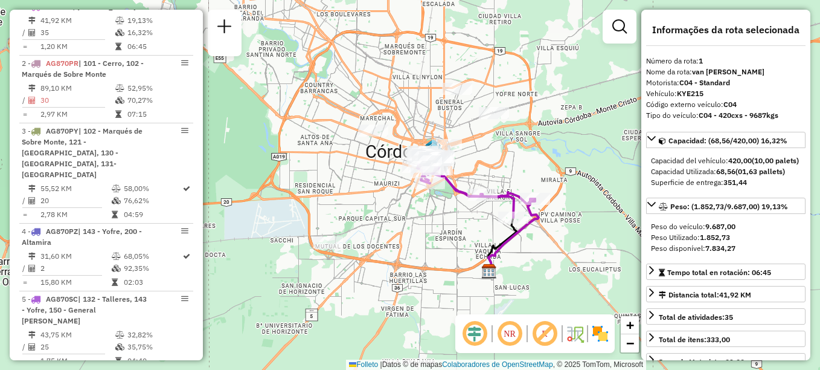
drag, startPoint x: 240, startPoint y: 205, endPoint x: 205, endPoint y: 167, distance: 51.3
click at [205, 167] on div "Janela de atendimento Grade de atendimento Capacidade Transportadoras Veículos …" at bounding box center [410, 185] width 820 height 370
